Goal: Book appointment/travel/reservation

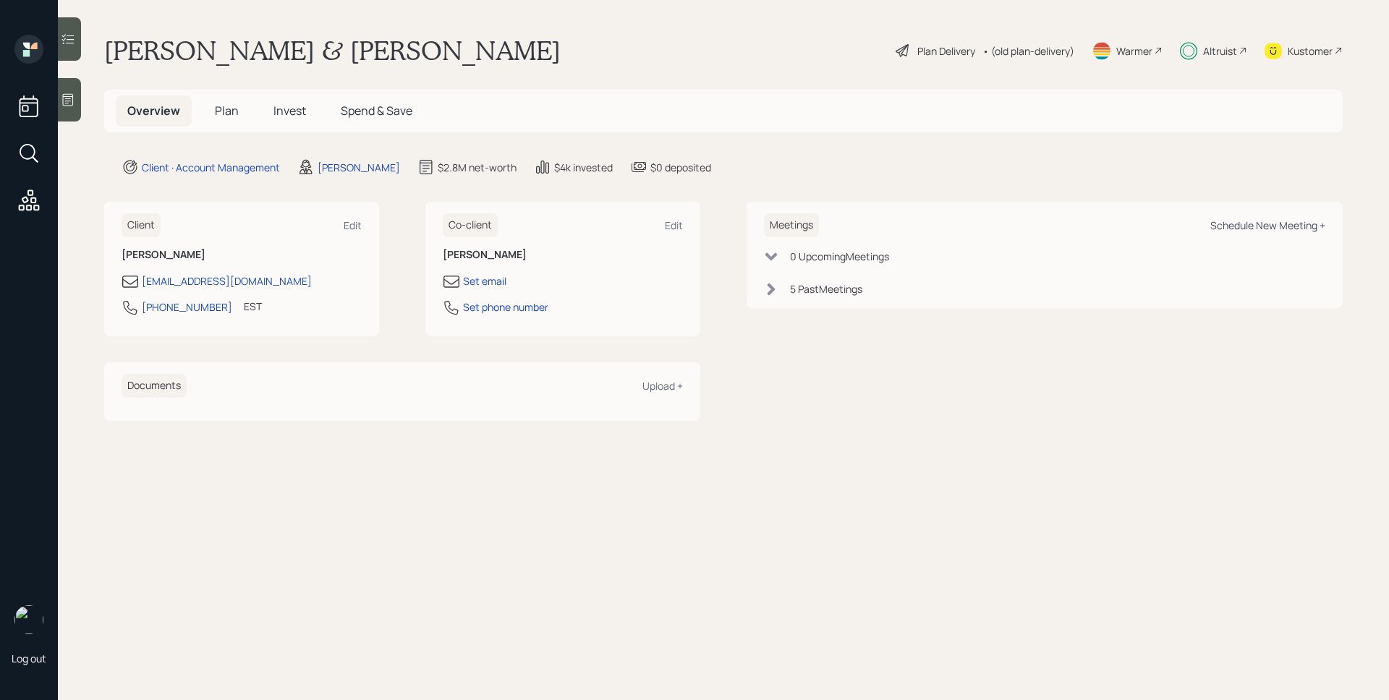
click at [1287, 226] on div "Schedule New Meeting +" at bounding box center [1267, 225] width 115 height 14
select select "d946c976-65aa-4529-ac9d-02c4f1114fc0"
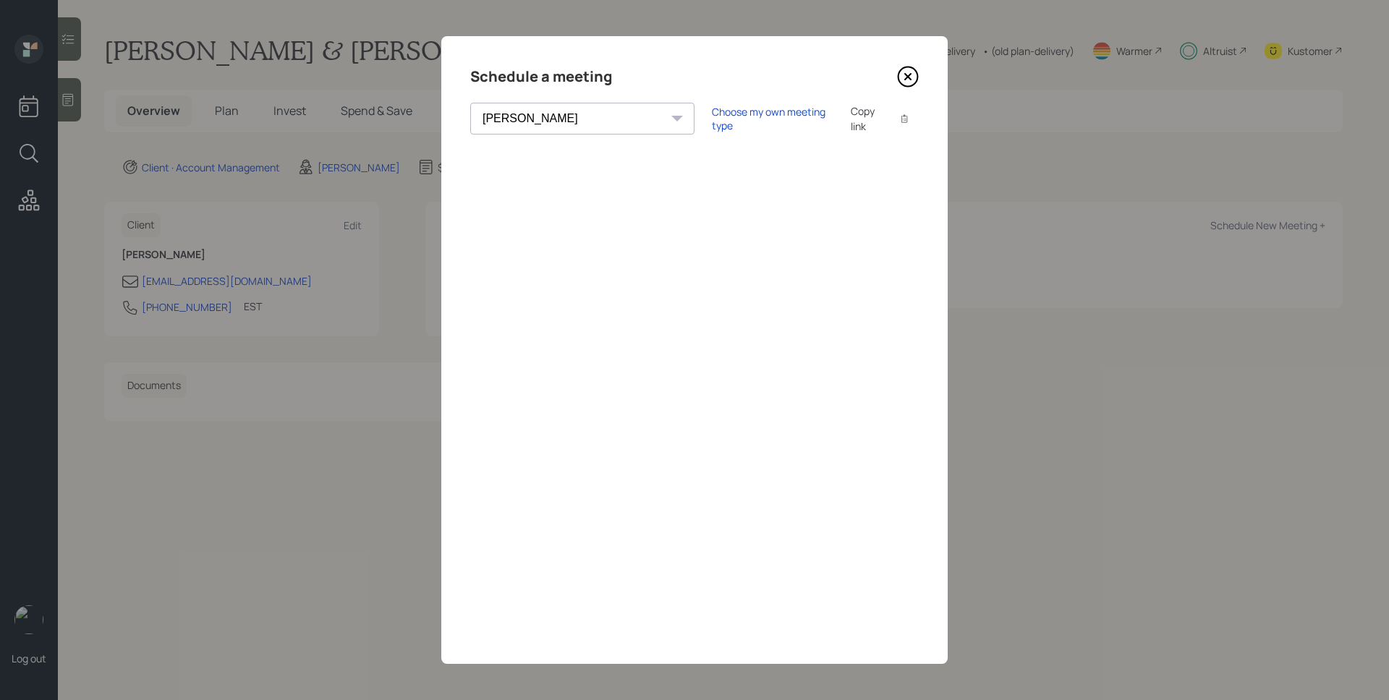
click at [908, 81] on icon at bounding box center [908, 77] width 22 height 22
